Goal: Task Accomplishment & Management: Use online tool/utility

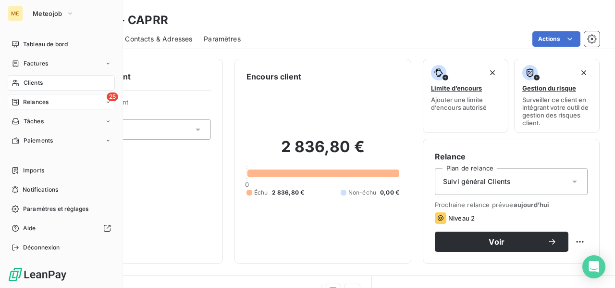
click at [48, 105] on span "Relances" at bounding box center [35, 102] width 25 height 9
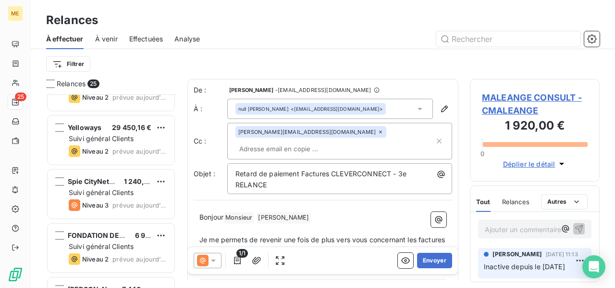
scroll to position [1153, 0]
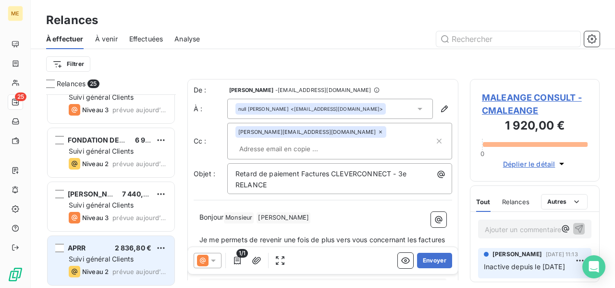
click at [155, 261] on div "Suivi général Clients" at bounding box center [118, 259] width 98 height 10
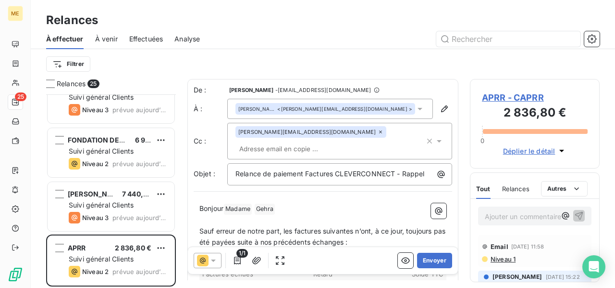
scroll to position [96, 0]
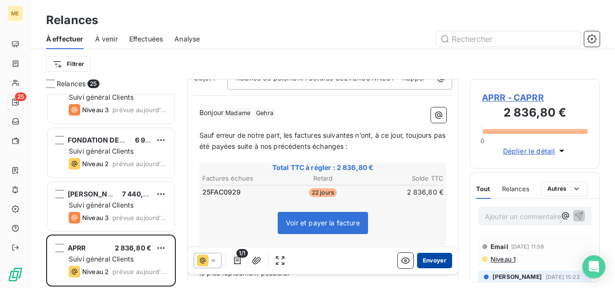
click at [429, 259] on button "Envoyer" at bounding box center [434, 259] width 35 height 15
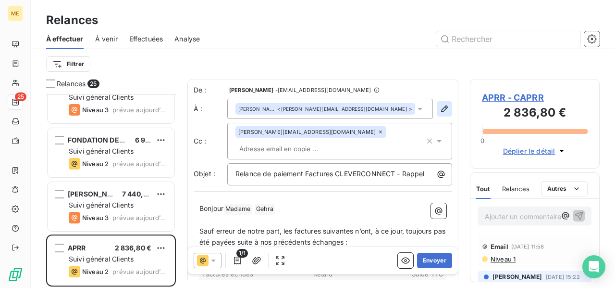
click at [437, 106] on button "button" at bounding box center [444, 108] width 15 height 15
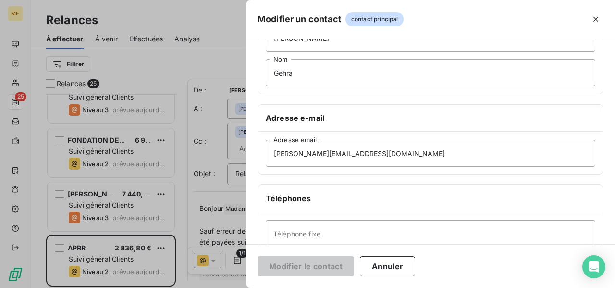
scroll to position [144, 0]
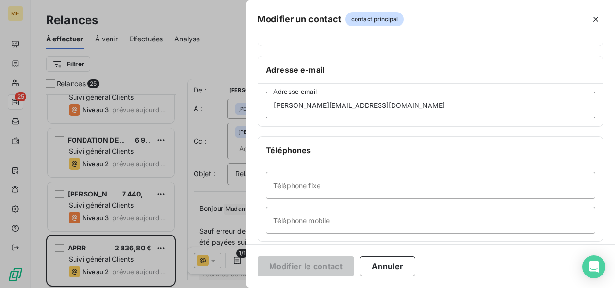
click at [388, 107] on input "[PERSON_NAME][EMAIL_ADDRESS][DOMAIN_NAME]" at bounding box center [431, 104] width 330 height 27
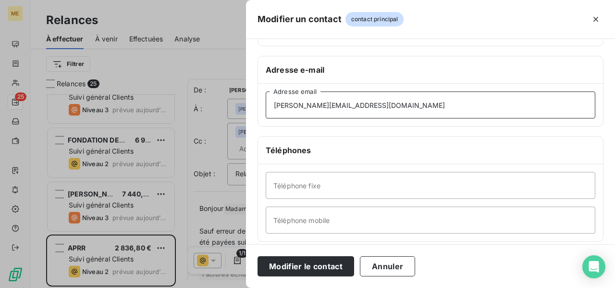
click at [270, 106] on input "[PERSON_NAME][EMAIL_ADDRESS][DOMAIN_NAME]" at bounding box center [431, 104] width 330 height 27
type input "[PERSON_NAME][EMAIL_ADDRESS][DOMAIN_NAME]"
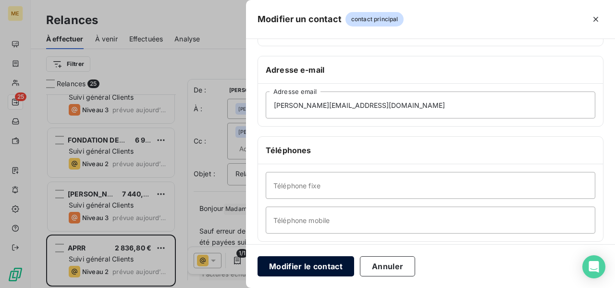
click at [307, 264] on button "Modifier le contact" at bounding box center [306, 266] width 97 height 20
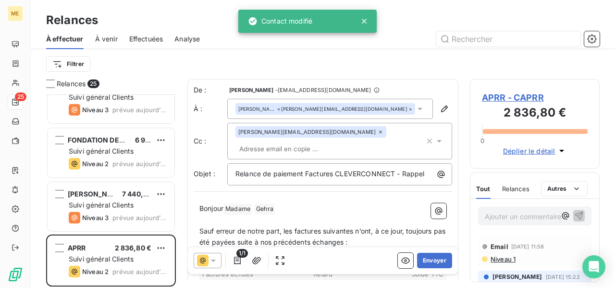
scroll to position [48, 0]
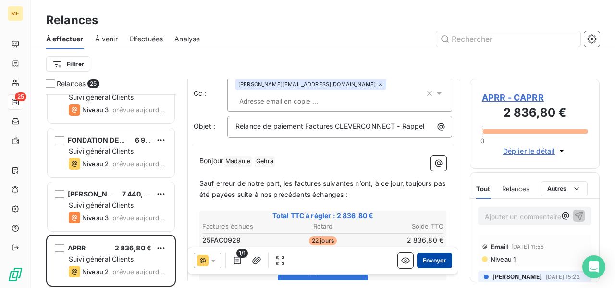
click at [427, 262] on button "Envoyer" at bounding box center [434, 259] width 35 height 15
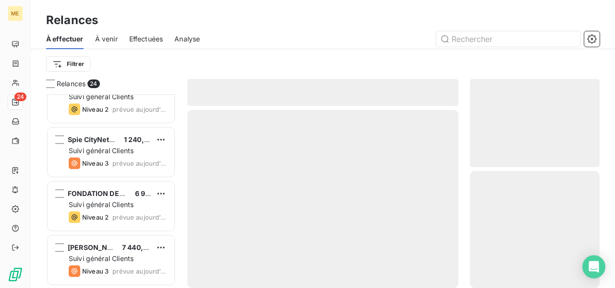
scroll to position [1099, 0]
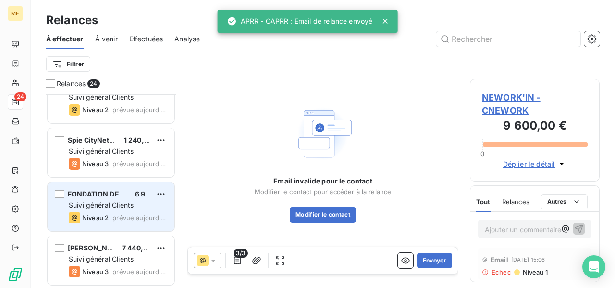
scroll to position [1099, 0]
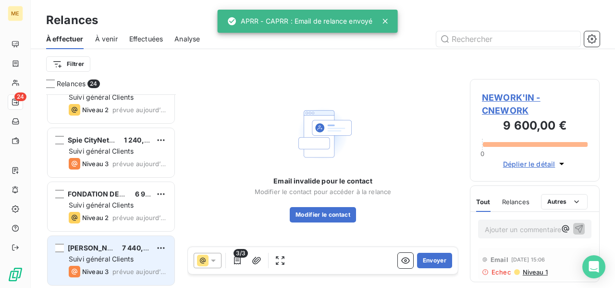
click at [116, 259] on span "Suivi général Clients" at bounding box center [101, 258] width 65 height 8
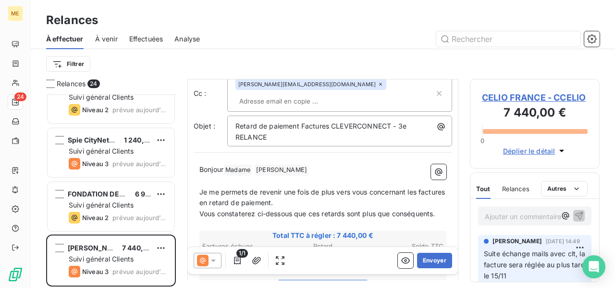
scroll to position [96, 0]
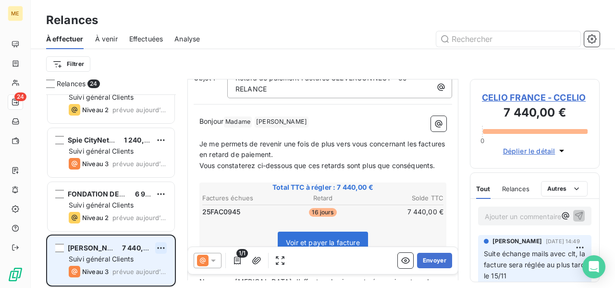
click at [157, 248] on html "ME 24 Relances À effectuer À venir Effectuées Analyse Filtrer Relances 24 TOMOR…" at bounding box center [307, 144] width 615 height 288
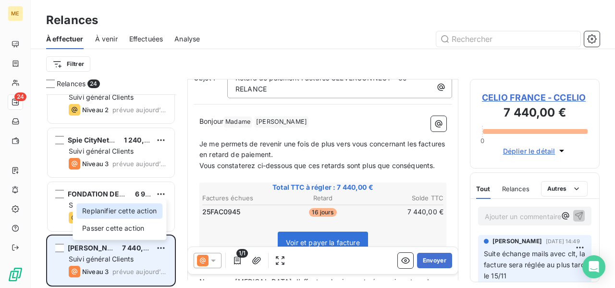
click at [150, 211] on div "Replanifier cette action" at bounding box center [119, 210] width 86 height 15
select select "9"
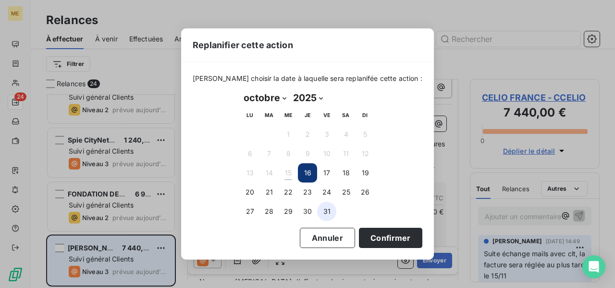
click at [327, 215] on button "31" at bounding box center [326, 210] width 19 height 19
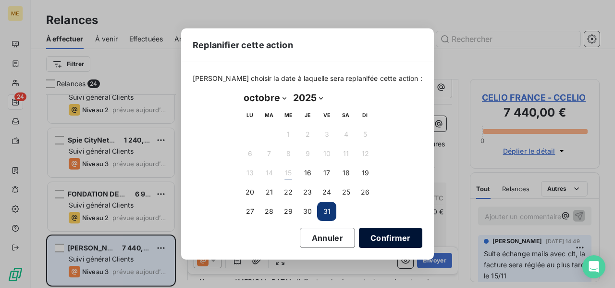
click at [365, 240] on button "Confirmer" at bounding box center [390, 237] width 63 height 20
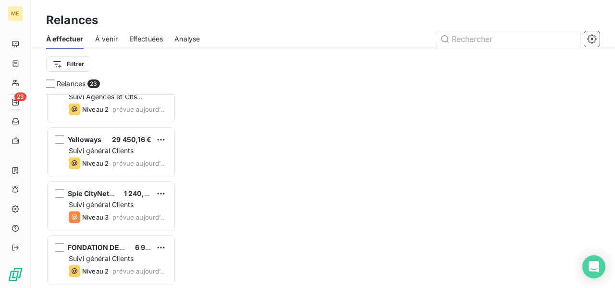
scroll to position [1045, 0]
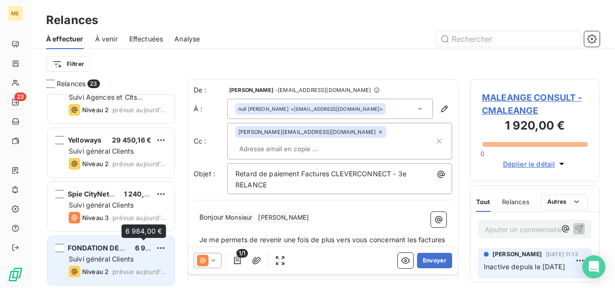
click at [128, 247] on div "FONDATION DES APPRENTIS D'AUTEUIL 6 984,00 €" at bounding box center [118, 247] width 98 height 9
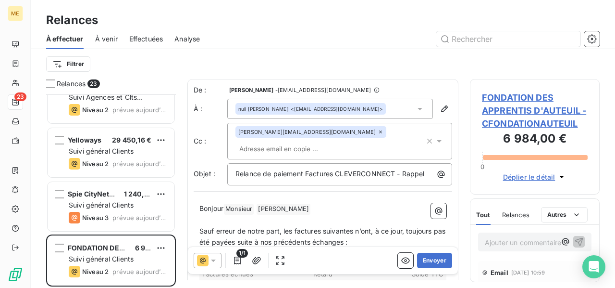
click at [521, 104] on span "FONDATION DES APPRENTIS D'AUTEUIL - CFONDATIONAUTEUIL" at bounding box center [535, 110] width 106 height 39
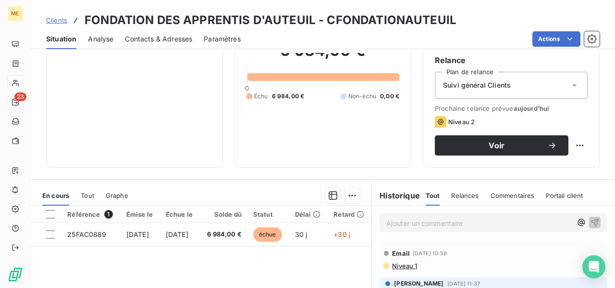
scroll to position [144, 0]
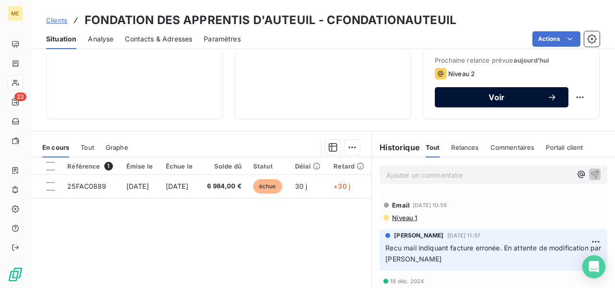
click at [489, 97] on span "Voir" at bounding box center [497, 97] width 101 height 8
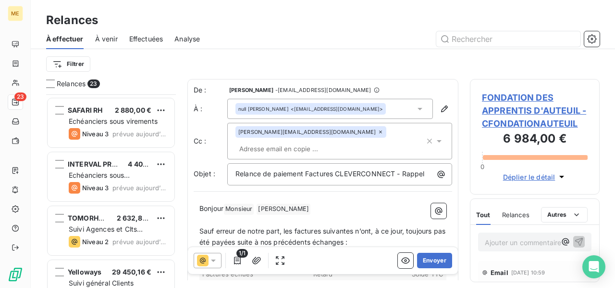
scroll to position [1045, 0]
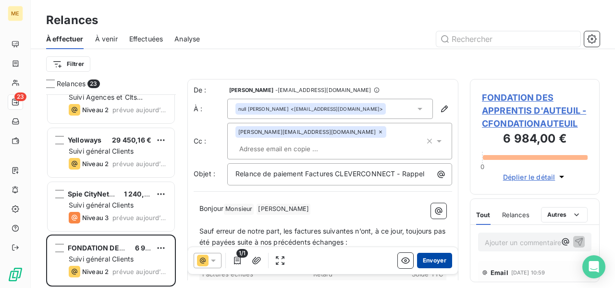
click at [431, 259] on button "Envoyer" at bounding box center [434, 259] width 35 height 15
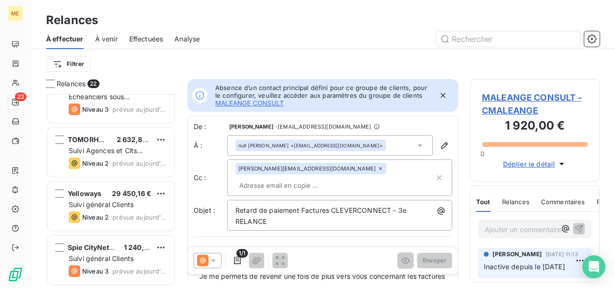
scroll to position [991, 0]
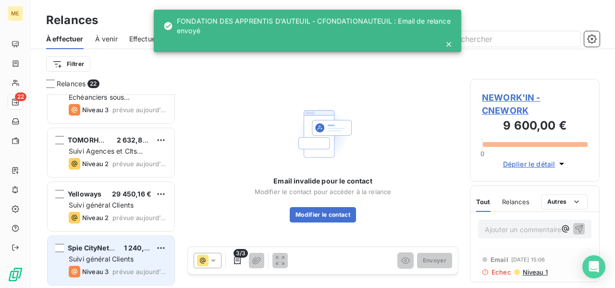
click at [133, 258] on span "Suivi général Clients" at bounding box center [101, 258] width 65 height 8
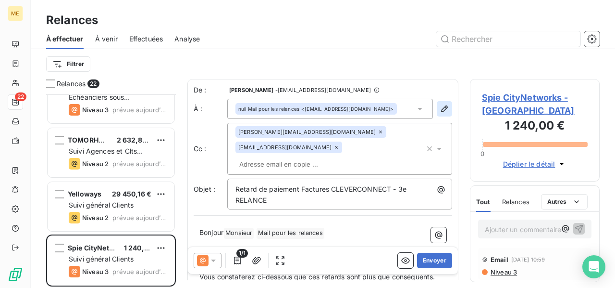
click at [437, 114] on button "button" at bounding box center [444, 108] width 15 height 15
type input "Mail pour les relances"
type input "[EMAIL_ADDRESS][DOMAIN_NAME]"
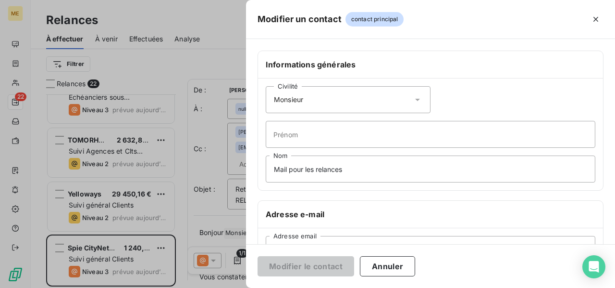
click at [415, 99] on icon at bounding box center [417, 100] width 5 height 2
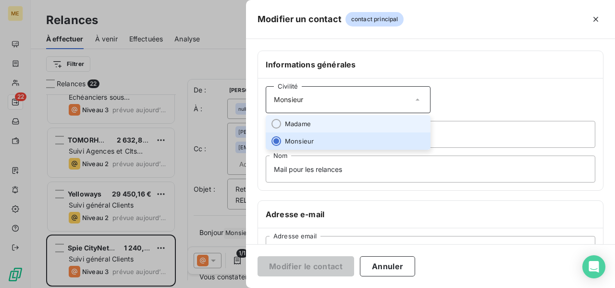
click at [406, 122] on li "Madame" at bounding box center [348, 123] width 165 height 17
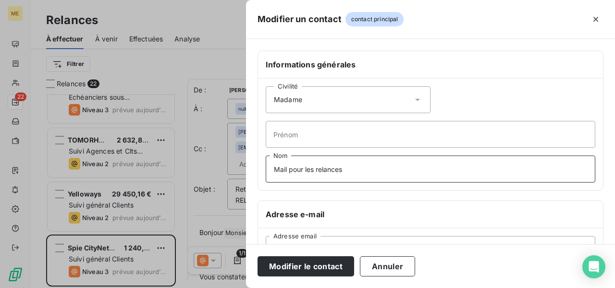
drag, startPoint x: 360, startPoint y: 172, endPoint x: 231, endPoint y: 176, distance: 129.4
click at [231, 287] on div "Modifier un contact contact principal Informations générales Civilité Madame Pr…" at bounding box center [307, 288] width 615 height 0
type input "Monsieur"
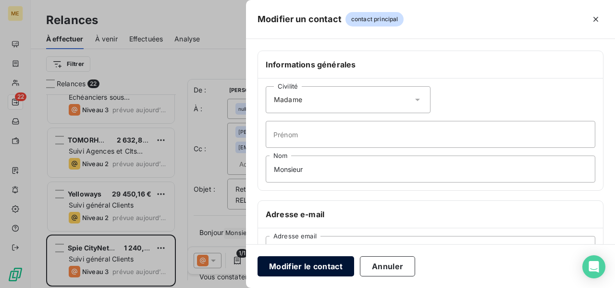
click at [294, 267] on button "Modifier le contact" at bounding box center [306, 266] width 97 height 20
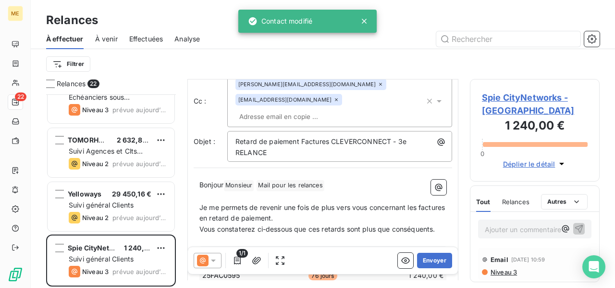
scroll to position [96, 0]
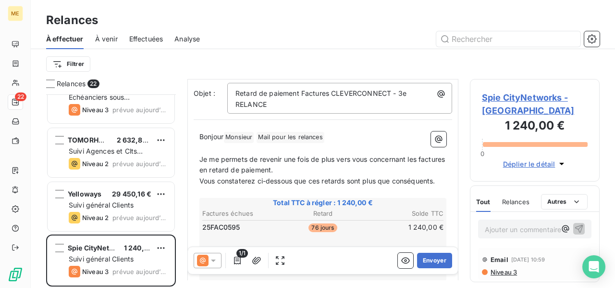
click at [211, 261] on icon at bounding box center [214, 260] width 10 height 10
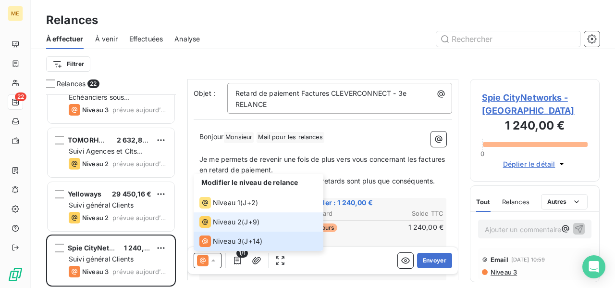
click at [229, 226] on div "Niveau 2" at bounding box center [221, 222] width 42 height 12
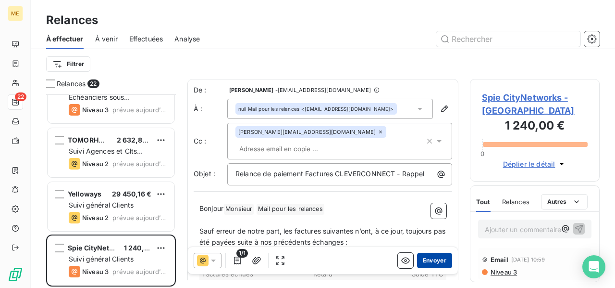
click at [430, 261] on button "Envoyer" at bounding box center [434, 259] width 35 height 15
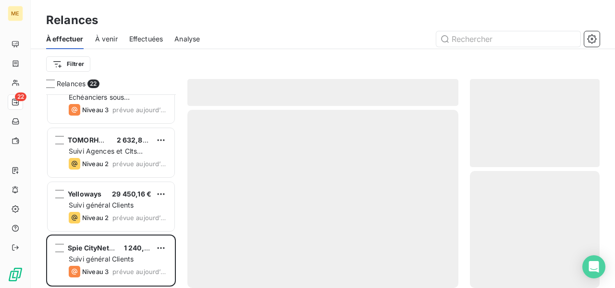
scroll to position [938, 0]
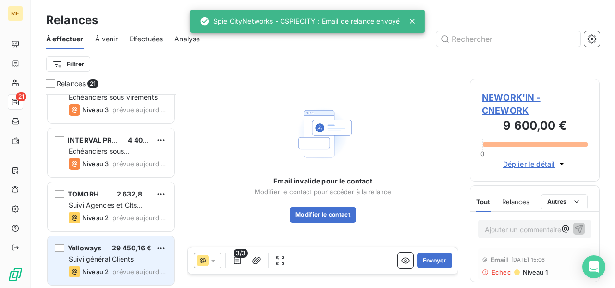
click at [109, 261] on span "Suivi général Clients" at bounding box center [101, 258] width 65 height 8
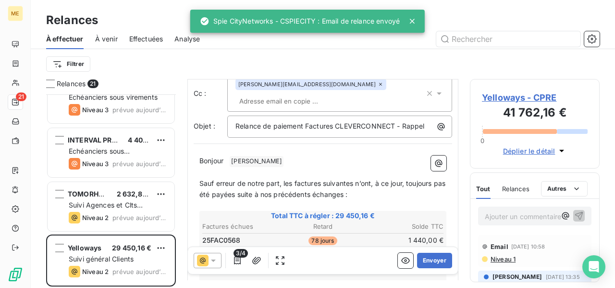
scroll to position [144, 0]
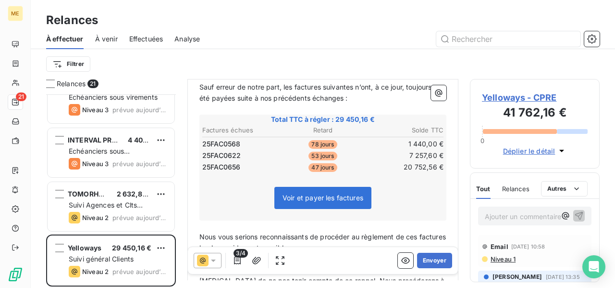
click at [528, 99] on span "Yelloways - CPRE" at bounding box center [535, 97] width 106 height 13
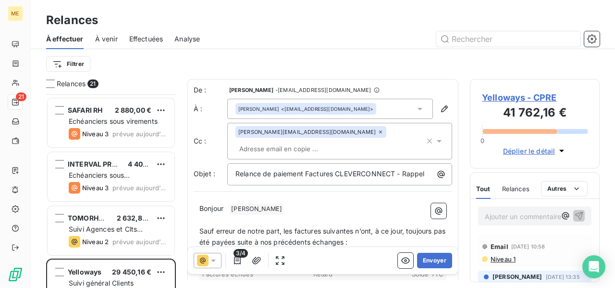
scroll to position [938, 0]
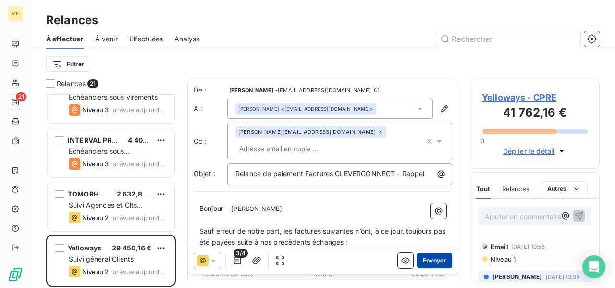
click at [428, 258] on button "Envoyer" at bounding box center [434, 259] width 35 height 15
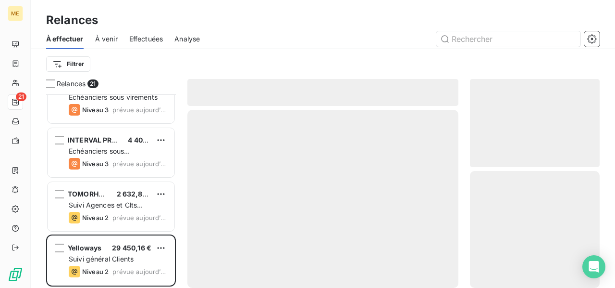
scroll to position [884, 0]
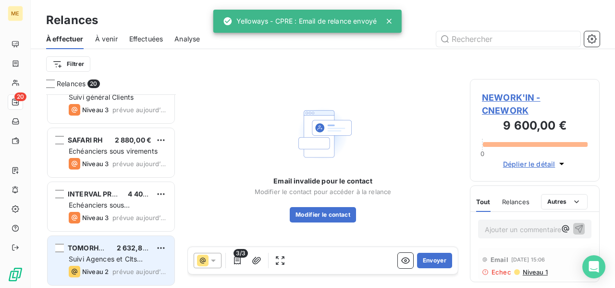
click at [120, 256] on span "Suivi Agences et Clts particuliers" at bounding box center [106, 263] width 74 height 18
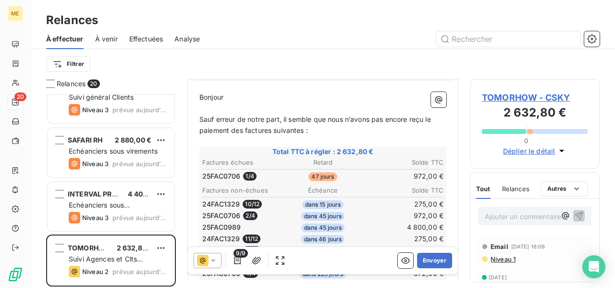
scroll to position [48, 0]
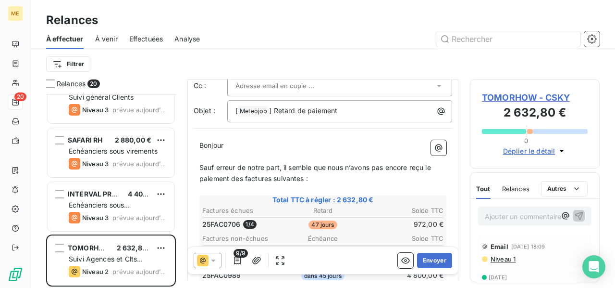
click at [229, 141] on span at bounding box center [228, 145] width 2 height 8
click at [224, 143] on span "Bonjour" at bounding box center [212, 145] width 24 height 8
click at [201, 167] on span "Sauf erreur de notre part, il semble que nous n’avons pas encore reçu le paieme…" at bounding box center [317, 172] width 234 height 19
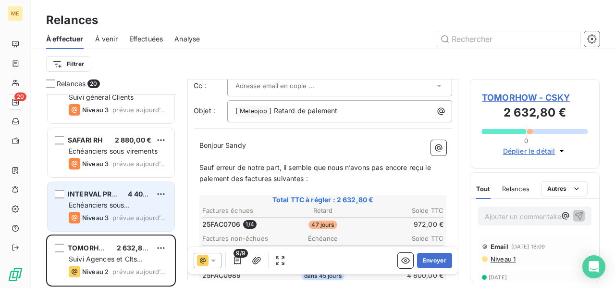
click at [130, 202] on span "Echéanciers sous prélèvements" at bounding box center [99, 209] width 61 height 18
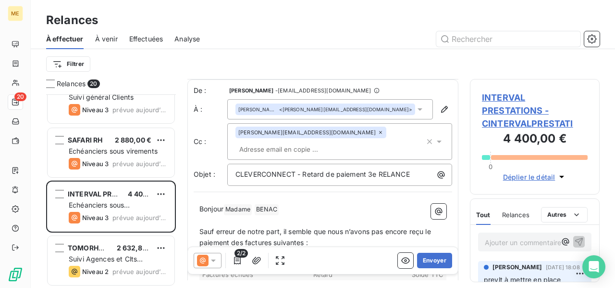
scroll to position [96, 0]
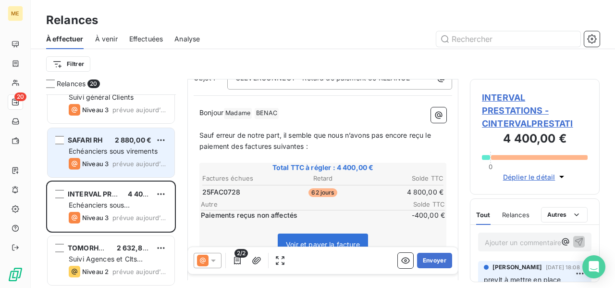
click at [136, 164] on span "prévue aujourd’hui" at bounding box center [140, 164] width 54 height 8
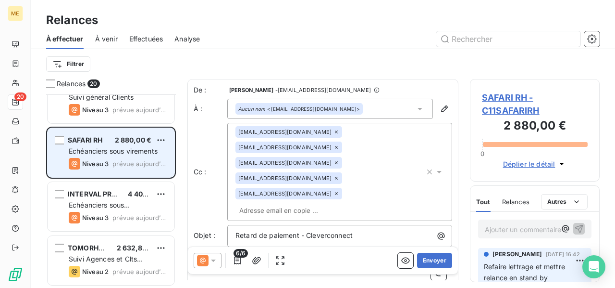
scroll to position [836, 0]
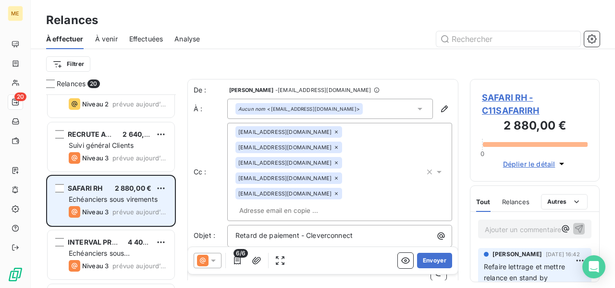
click at [136, 164] on div "RECRUTE AND GO 2 640,00 € Suivi général Clients Niveau 3 prévue [DATE]" at bounding box center [111, 146] width 127 height 49
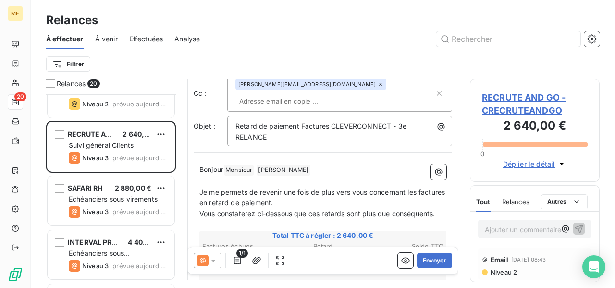
scroll to position [96, 0]
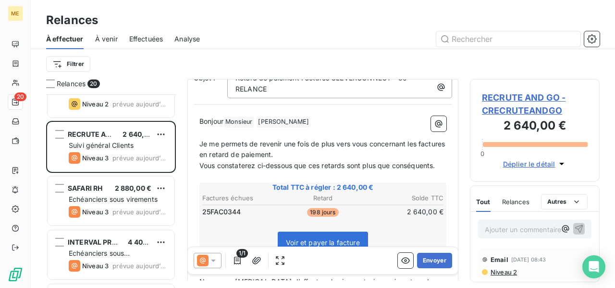
click at [521, 103] on span "RECRUTE AND GO - CRECRUTEANDGO" at bounding box center [535, 104] width 106 height 26
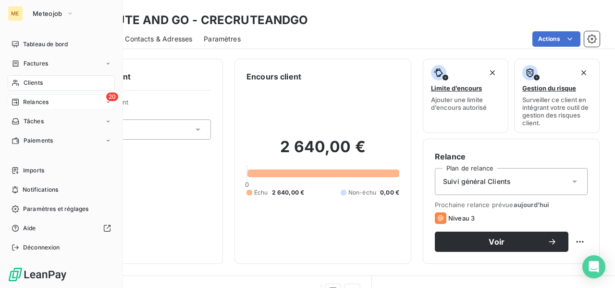
click at [29, 103] on span "Relances" at bounding box center [35, 102] width 25 height 9
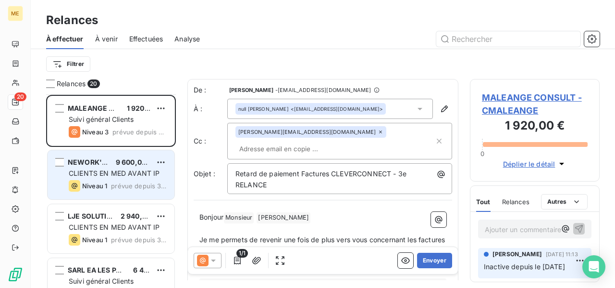
click at [122, 164] on span "9 600,00 €" at bounding box center [134, 162] width 37 height 8
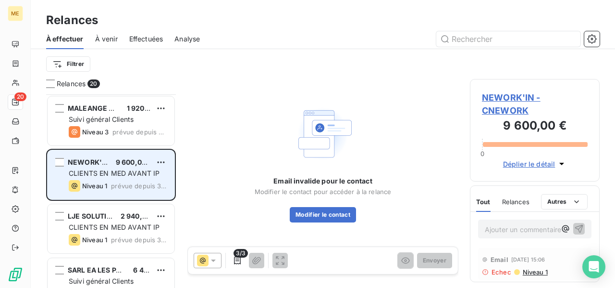
scroll to position [48, 0]
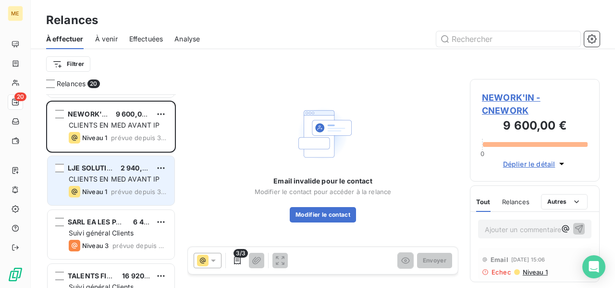
click at [121, 163] on div "2 940,00 €" at bounding box center [136, 168] width 31 height 10
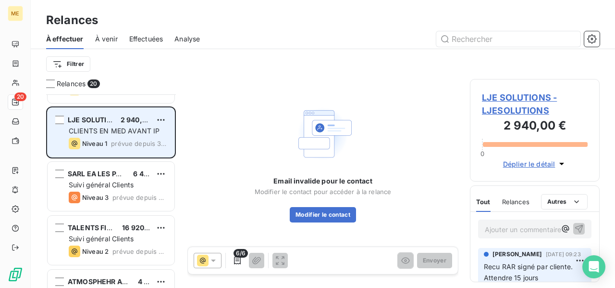
scroll to position [144, 0]
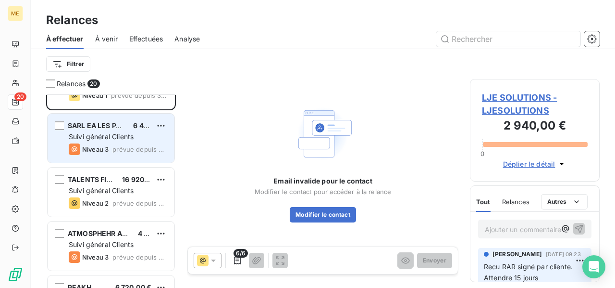
click at [125, 132] on div "Suivi général Clients" at bounding box center [118, 137] width 98 height 10
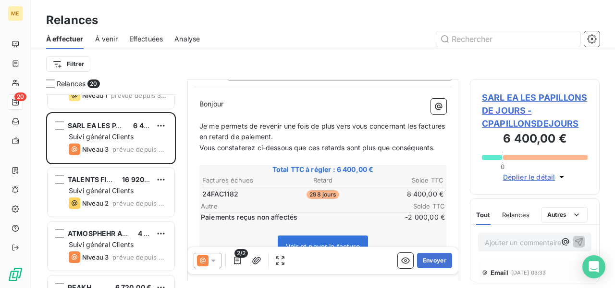
scroll to position [192, 0]
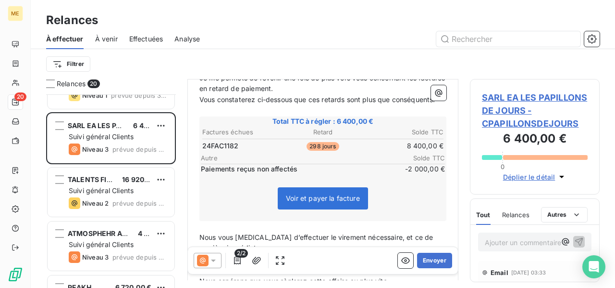
click at [213, 256] on icon at bounding box center [214, 260] width 10 height 10
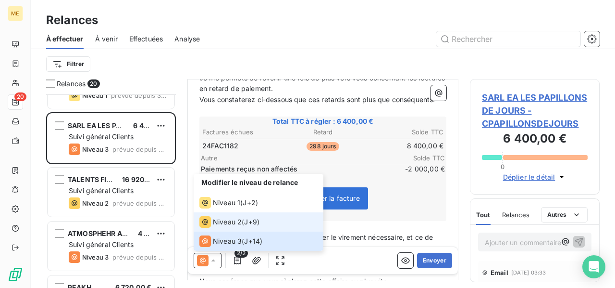
click at [227, 217] on span "Niveau 2" at bounding box center [227, 222] width 29 height 10
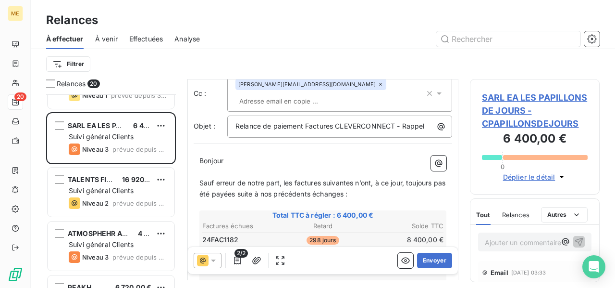
scroll to position [96, 0]
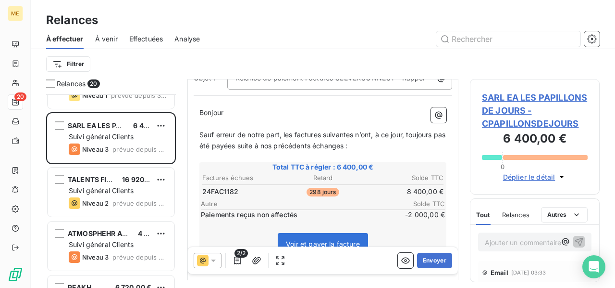
click at [513, 108] on span "SARL EA LES PAPILLONS DE JOURS - CPAPILLONSDEJOURS" at bounding box center [535, 110] width 106 height 39
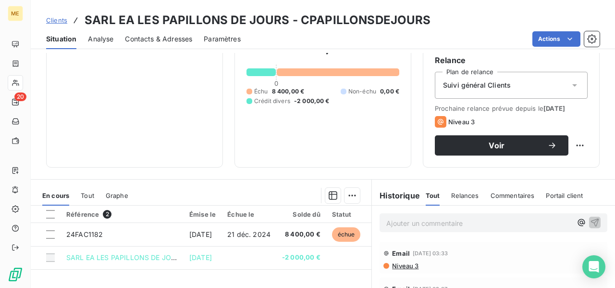
scroll to position [48, 0]
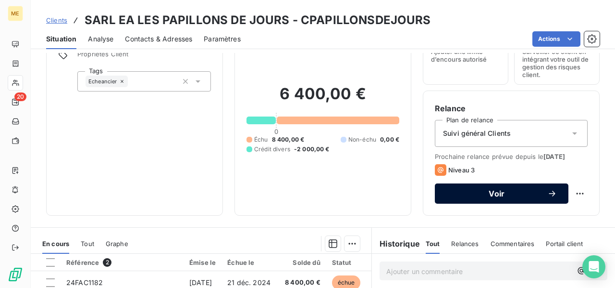
click at [513, 188] on div "Voir" at bounding box center [502, 193] width 111 height 10
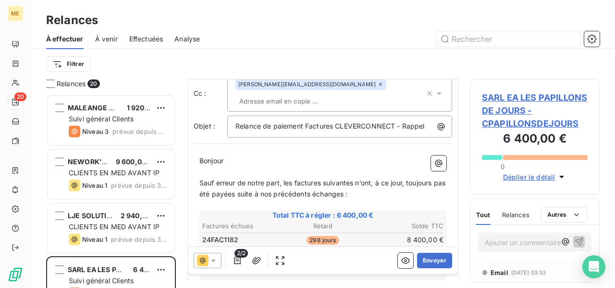
scroll to position [96, 0]
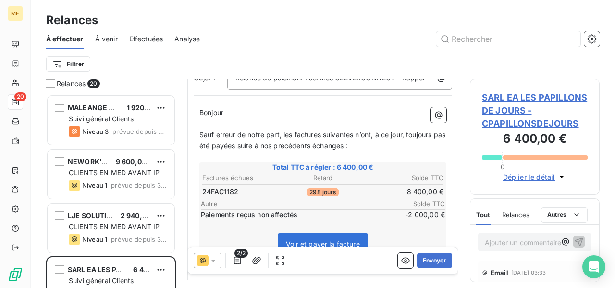
click at [539, 121] on span "SARL EA LES PAPILLONS DE JOURS - CPAPILLONSDEJOURS" at bounding box center [535, 110] width 106 height 39
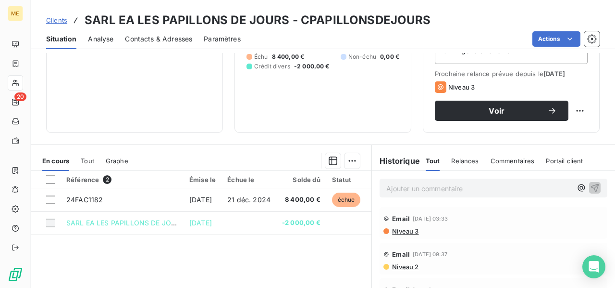
scroll to position [83, 0]
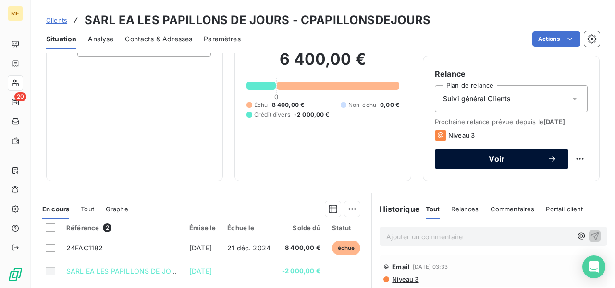
click at [507, 155] on span "Voir" at bounding box center [497, 159] width 101 height 8
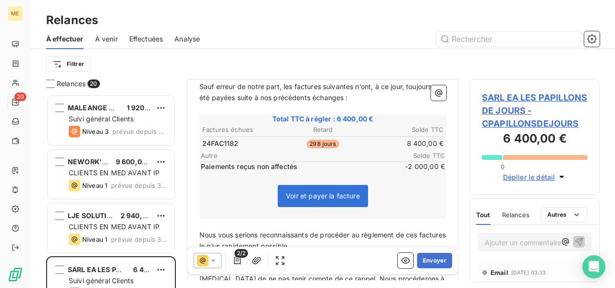
scroll to position [240, 0]
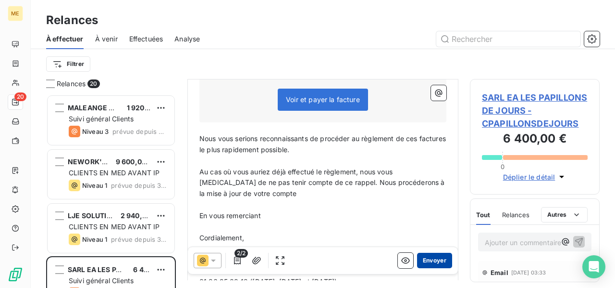
click at [429, 259] on button "Envoyer" at bounding box center [434, 259] width 35 height 15
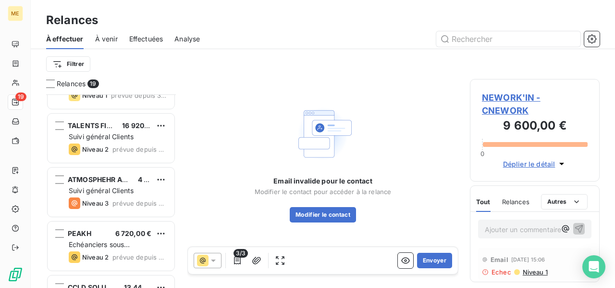
scroll to position [192, 0]
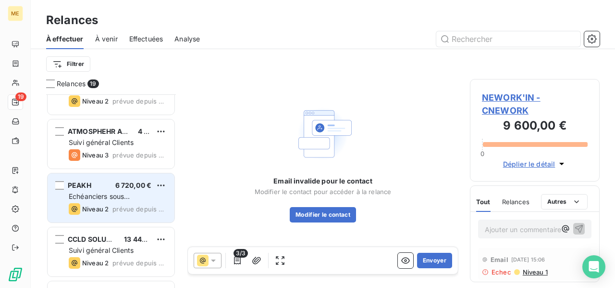
click at [142, 195] on div "Echéanciers sous prélèvements" at bounding box center [118, 196] width 98 height 10
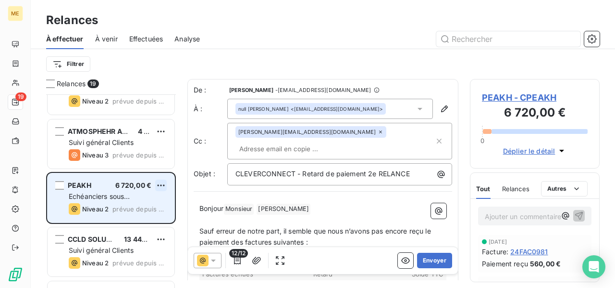
click at [161, 185] on html "ME 19 Relances À effectuer À venir Effectuées Analyse Filtrer Relances 19 LJE S…" at bounding box center [307, 144] width 615 height 288
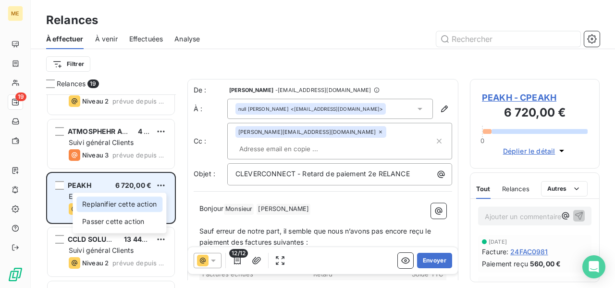
click at [155, 200] on div "Replanifier cette action" at bounding box center [119, 203] width 86 height 15
select select "9"
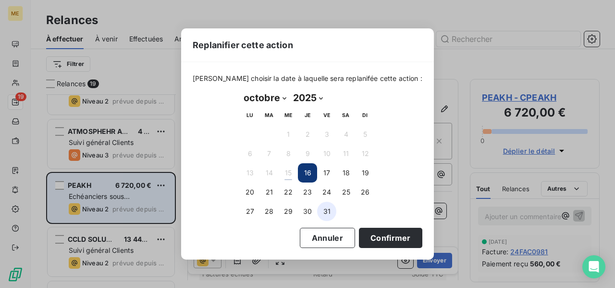
click at [330, 214] on button "31" at bounding box center [326, 210] width 19 height 19
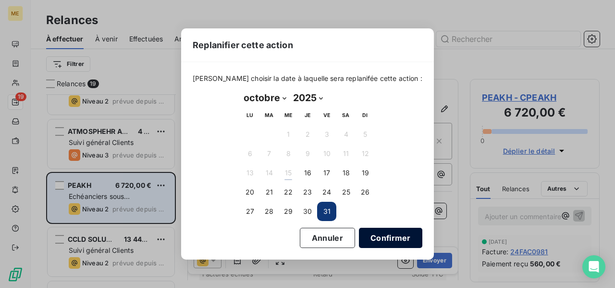
click at [376, 237] on button "Confirmer" at bounding box center [390, 237] width 63 height 20
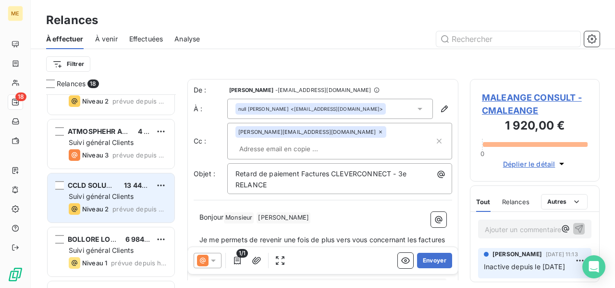
click at [132, 188] on span "13 440,00 €" at bounding box center [144, 185] width 40 height 8
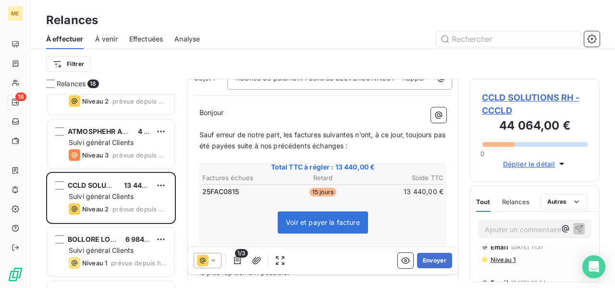
scroll to position [96, 0]
click at [546, 100] on span "CCLD SOLUTIONS RH - CCCLD" at bounding box center [535, 104] width 106 height 26
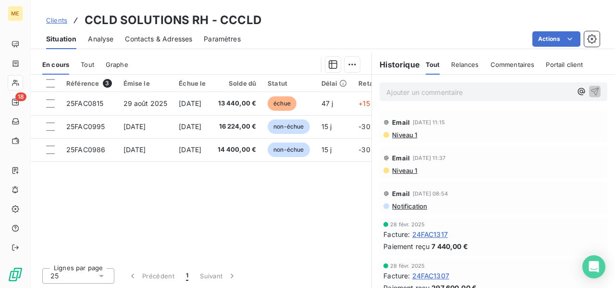
click at [399, 171] on span "Niveau 1" at bounding box center [404, 170] width 26 height 8
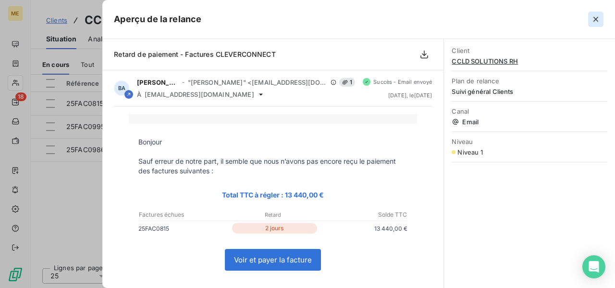
click at [596, 20] on icon "button" at bounding box center [596, 19] width 5 height 5
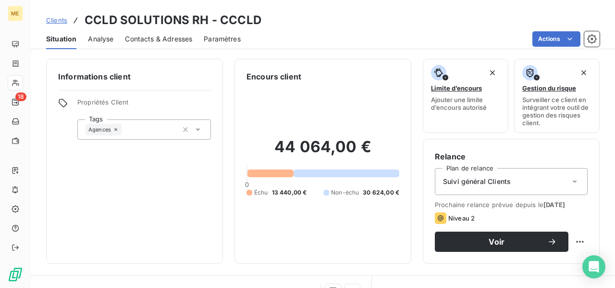
scroll to position [48, 0]
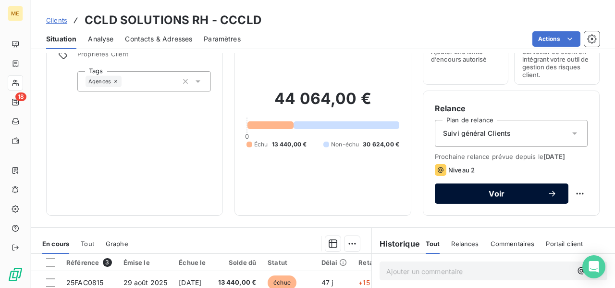
click at [508, 196] on span "Voir" at bounding box center [497, 193] width 101 height 8
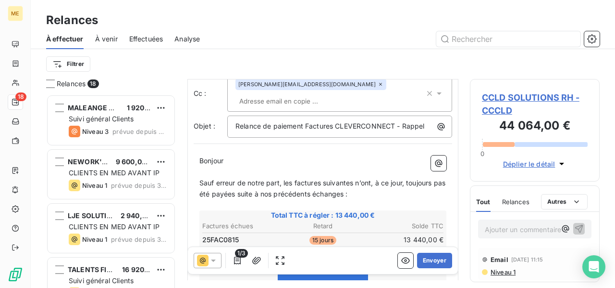
scroll to position [96, 0]
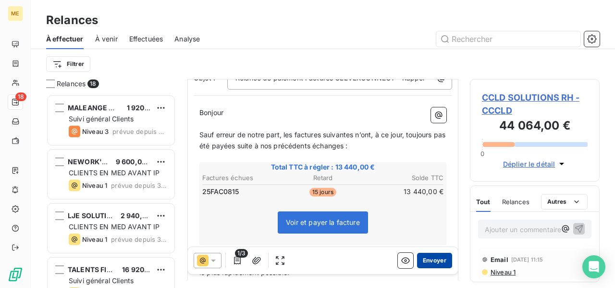
click at [423, 260] on button "Envoyer" at bounding box center [434, 259] width 35 height 15
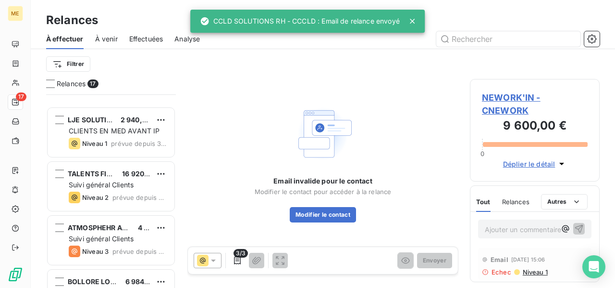
scroll to position [192, 0]
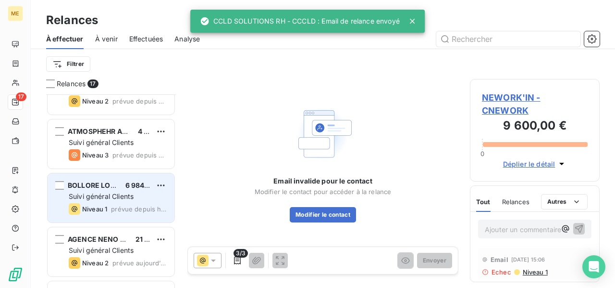
click at [131, 191] on div "Suivi général Clients" at bounding box center [118, 196] width 98 height 10
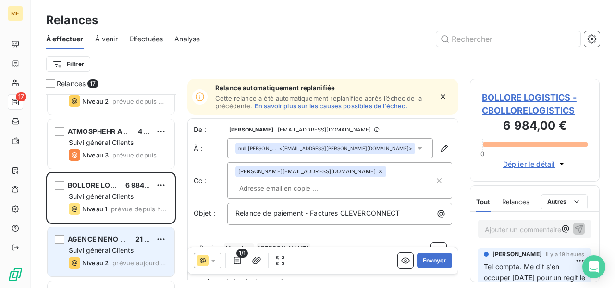
click at [139, 244] on div "AGENCE NENO - DIALOGUES ET SOLUTIONS 21 924,00 € Suivi général Clients Niveau 2…" at bounding box center [111, 251] width 127 height 49
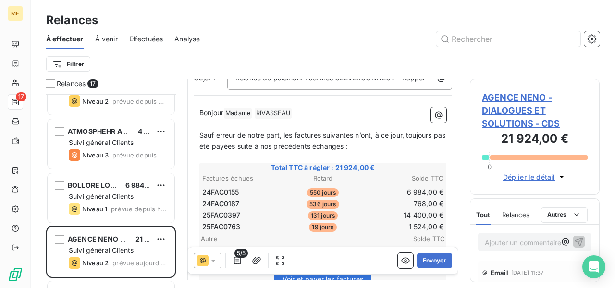
scroll to position [144, 0]
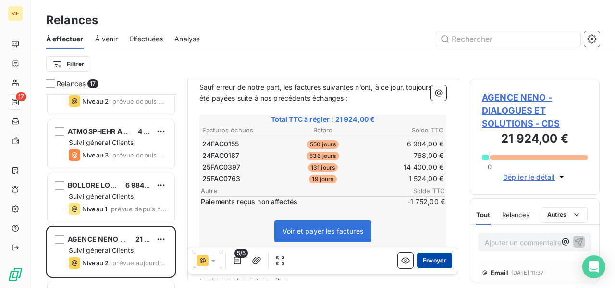
click at [434, 260] on button "Envoyer" at bounding box center [434, 259] width 35 height 15
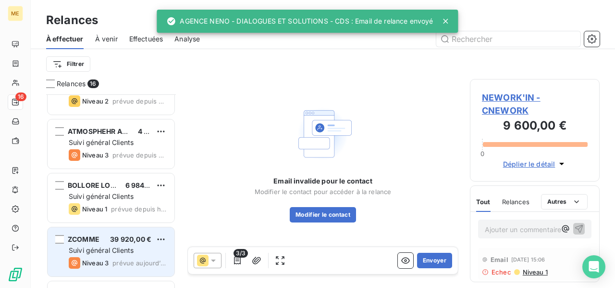
click at [146, 247] on div "Suivi général Clients" at bounding box center [118, 250] width 98 height 10
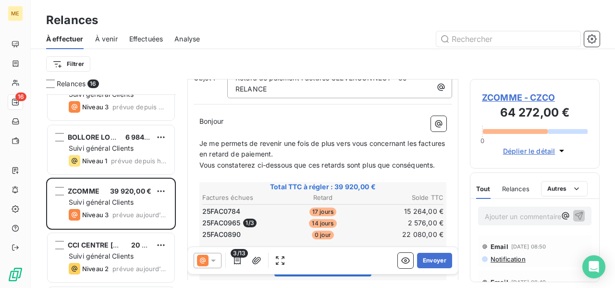
scroll to position [288, 0]
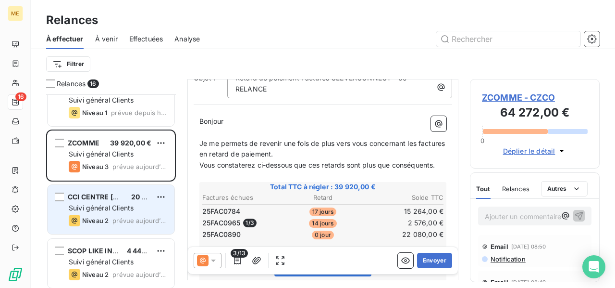
click at [148, 210] on div "Suivi général Clients" at bounding box center [118, 208] width 98 height 10
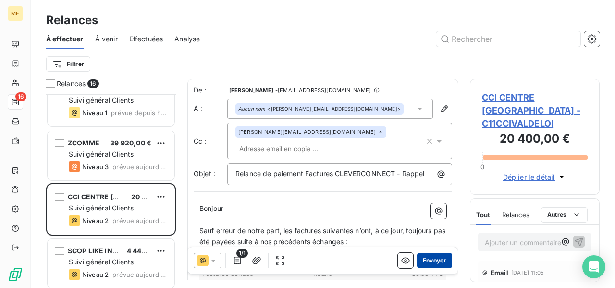
click at [431, 258] on button "Envoyer" at bounding box center [434, 259] width 35 height 15
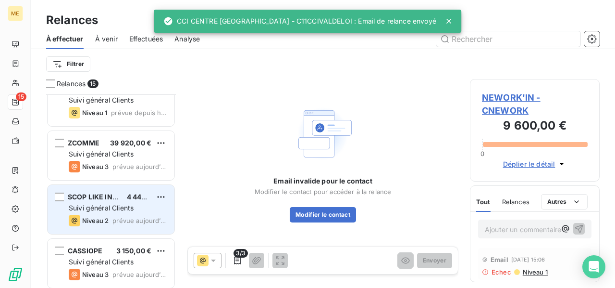
click at [108, 206] on span "Suivi général Clients" at bounding box center [101, 207] width 65 height 8
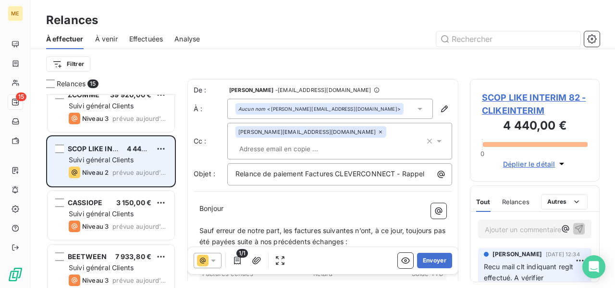
scroll to position [385, 0]
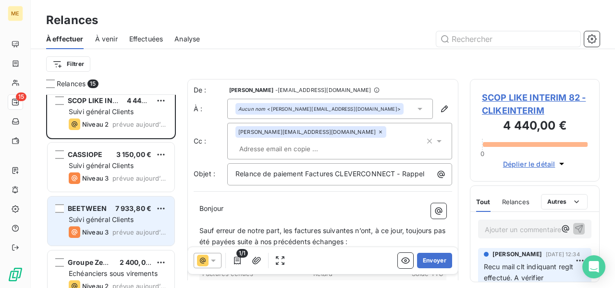
click at [110, 213] on div "BEETWEEN 7 933,80 € Suivi général Clients Niveau 3 prévue [DATE]" at bounding box center [111, 220] width 127 height 49
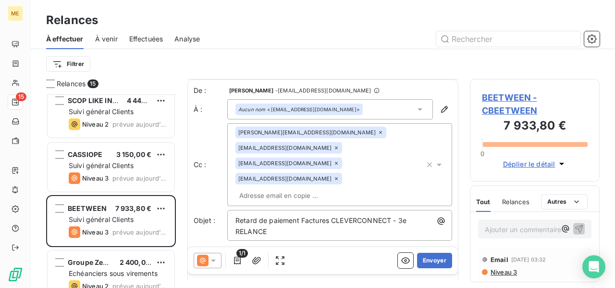
click at [211, 259] on icon at bounding box center [214, 260] width 10 height 10
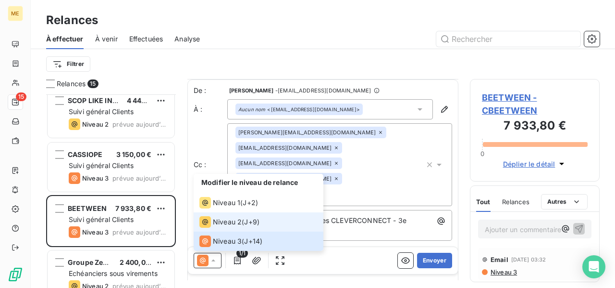
click at [236, 223] on span "Niveau 2" at bounding box center [227, 222] width 29 height 10
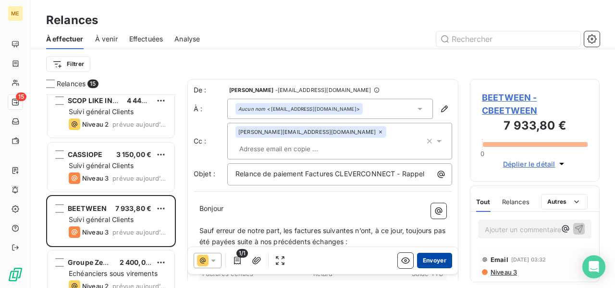
click at [430, 261] on button "Envoyer" at bounding box center [434, 259] width 35 height 15
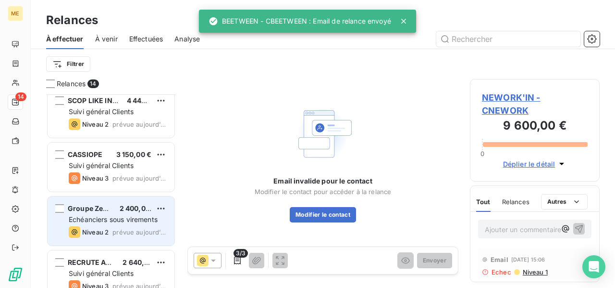
click at [108, 222] on span "Echéanciers sous virements" at bounding box center [113, 219] width 89 height 8
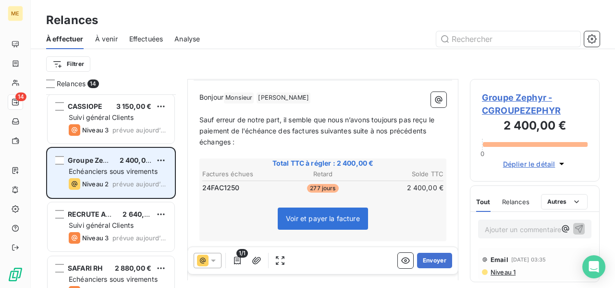
scroll to position [481, 0]
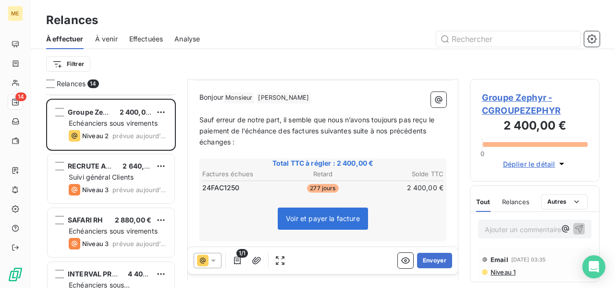
click at [493, 230] on p "Ajouter un commentaire ﻿" at bounding box center [520, 229] width 71 height 12
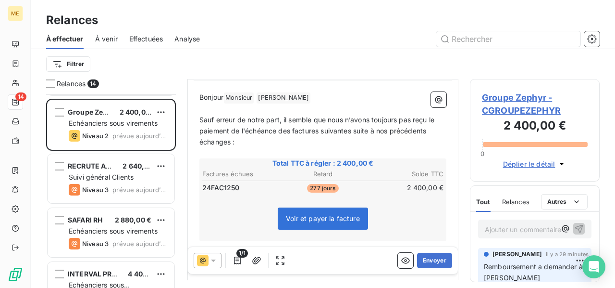
click at [523, 229] on p "Ajouter un commentaire ﻿" at bounding box center [520, 229] width 71 height 12
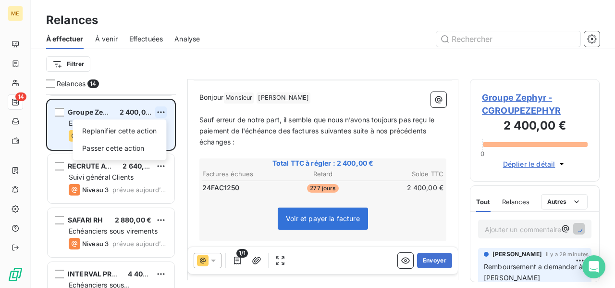
click at [160, 112] on html "ME 14 Relances À effectuer À venir Effectuées Analyse Filtrer Relances 14 SCOP …" at bounding box center [307, 144] width 615 height 288
click at [159, 131] on div "Replanifier cette action" at bounding box center [119, 130] width 86 height 15
select select "9"
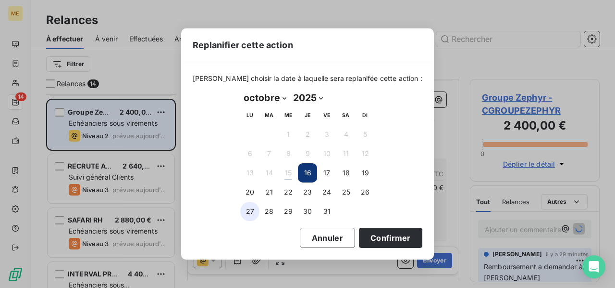
click at [255, 211] on button "27" at bounding box center [249, 210] width 19 height 19
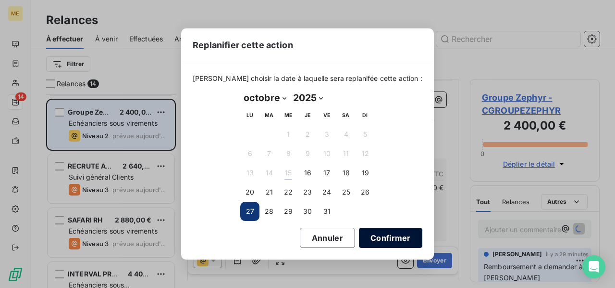
click at [383, 236] on button "Confirmer" at bounding box center [390, 237] width 63 height 20
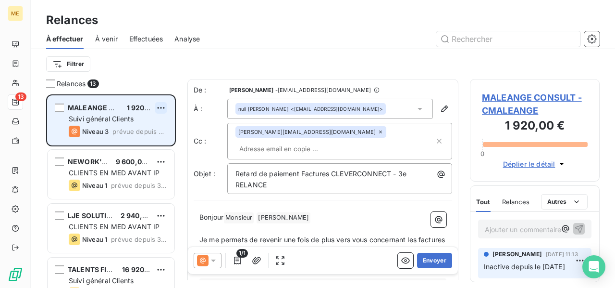
click at [162, 107] on html "ME 13 Relances À effectuer À venir Effectuées Analyse Filtrer Relances 13 MALEA…" at bounding box center [307, 144] width 615 height 288
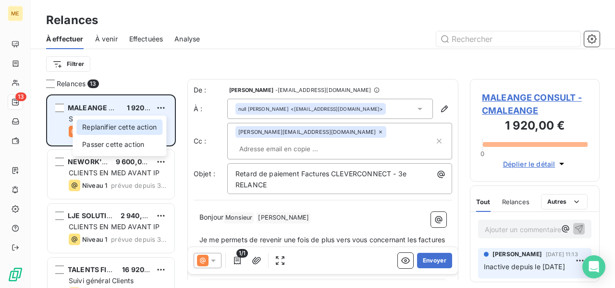
click at [151, 121] on div "Replanifier cette action" at bounding box center [119, 126] width 86 height 15
select select "9"
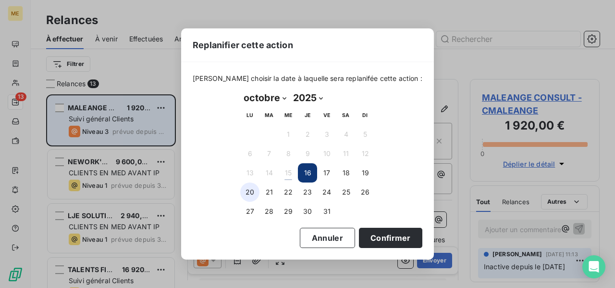
click at [248, 190] on button "20" at bounding box center [249, 191] width 19 height 19
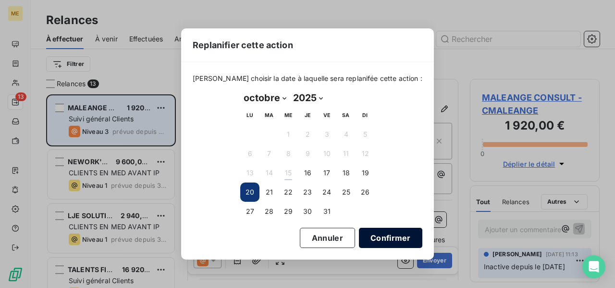
click at [363, 235] on button "Confirmer" at bounding box center [390, 237] width 63 height 20
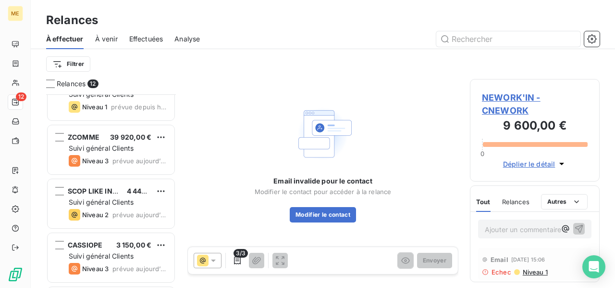
scroll to position [453, 0]
